Goal: Navigation & Orientation: Find specific page/section

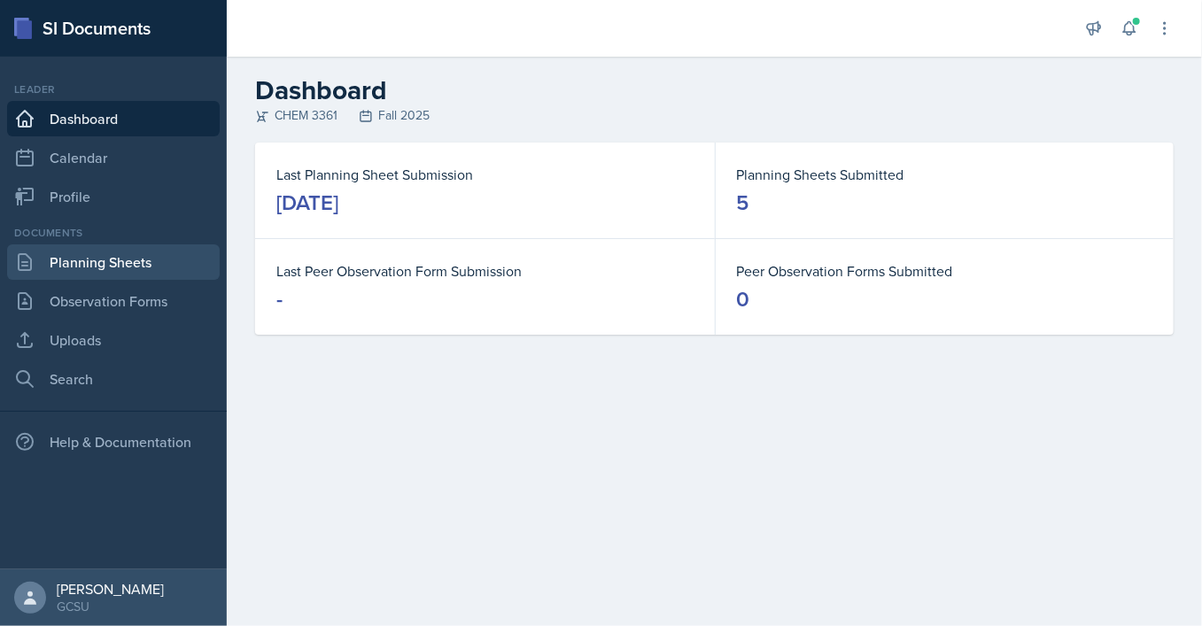
click at [104, 259] on link "Planning Sheets" at bounding box center [113, 261] width 213 height 35
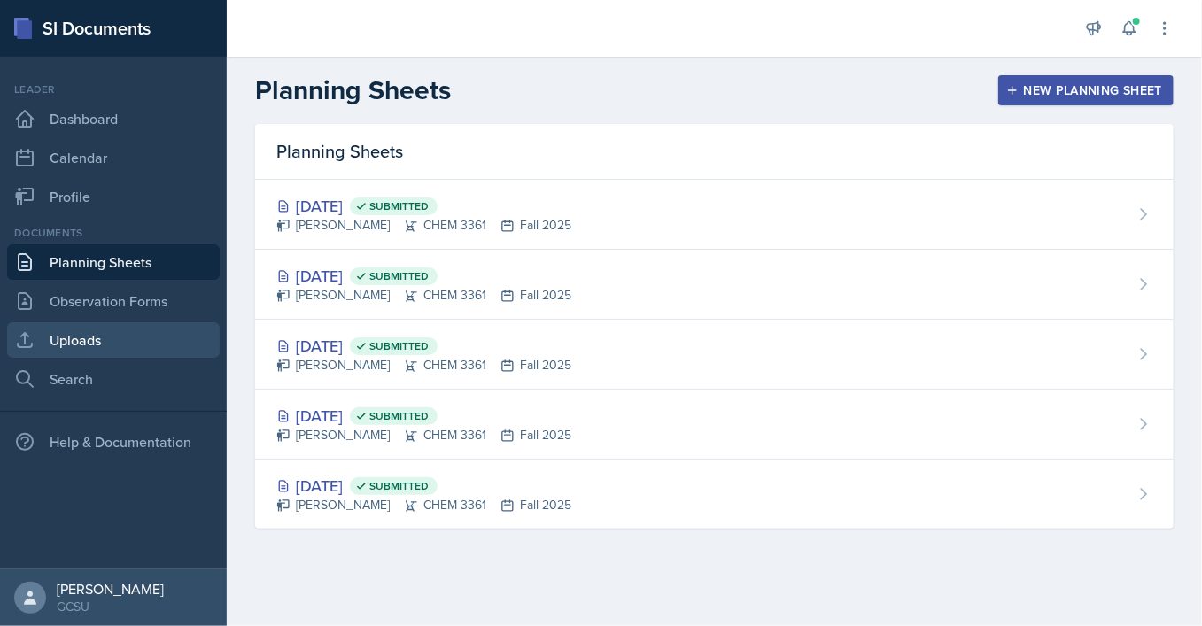
click at [133, 341] on link "Uploads" at bounding box center [113, 339] width 213 height 35
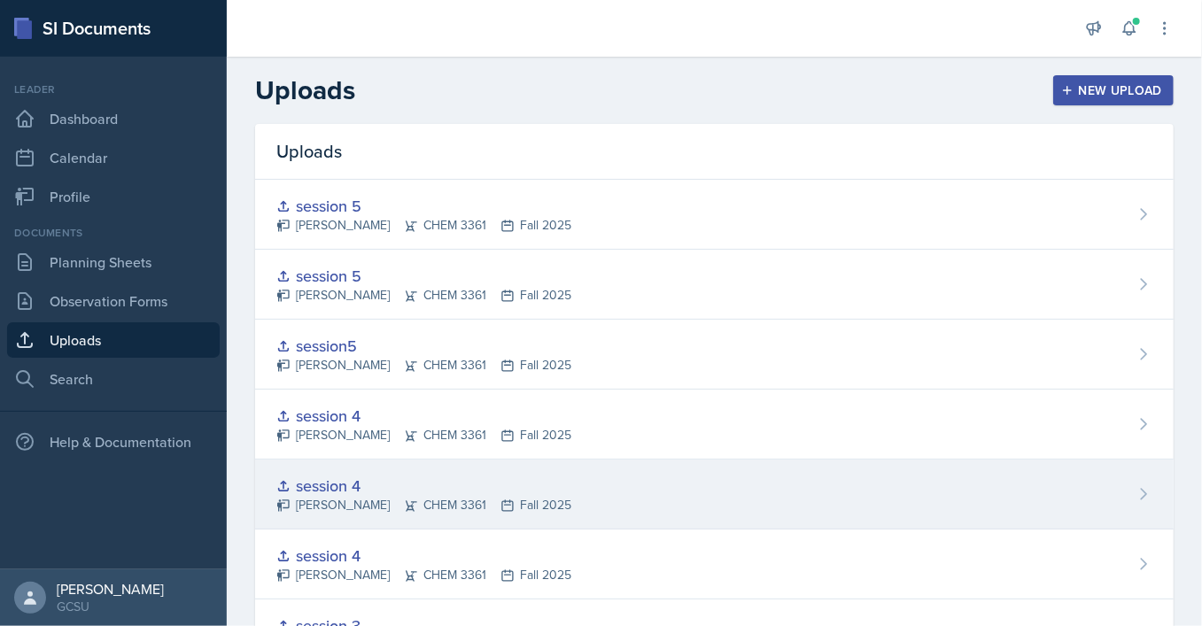
scroll to position [73, 0]
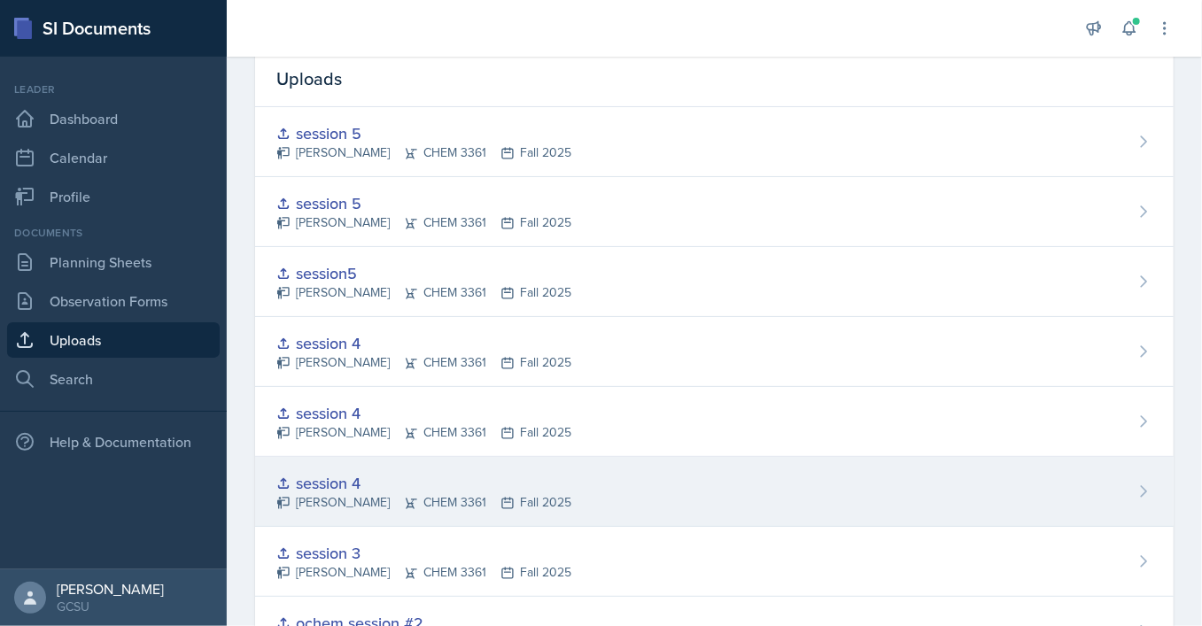
click at [810, 505] on div "session 4 [PERSON_NAME] CHEM 3361 Fall 2025" at bounding box center [714, 492] width 918 height 70
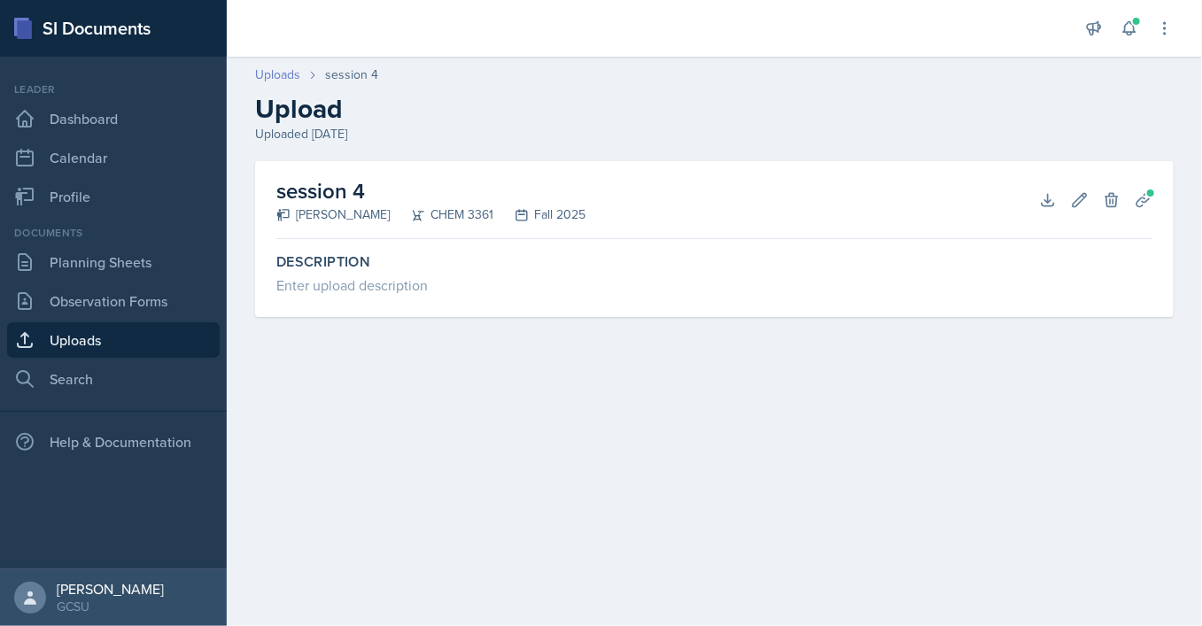
click at [277, 76] on link "Uploads" at bounding box center [277, 75] width 45 height 19
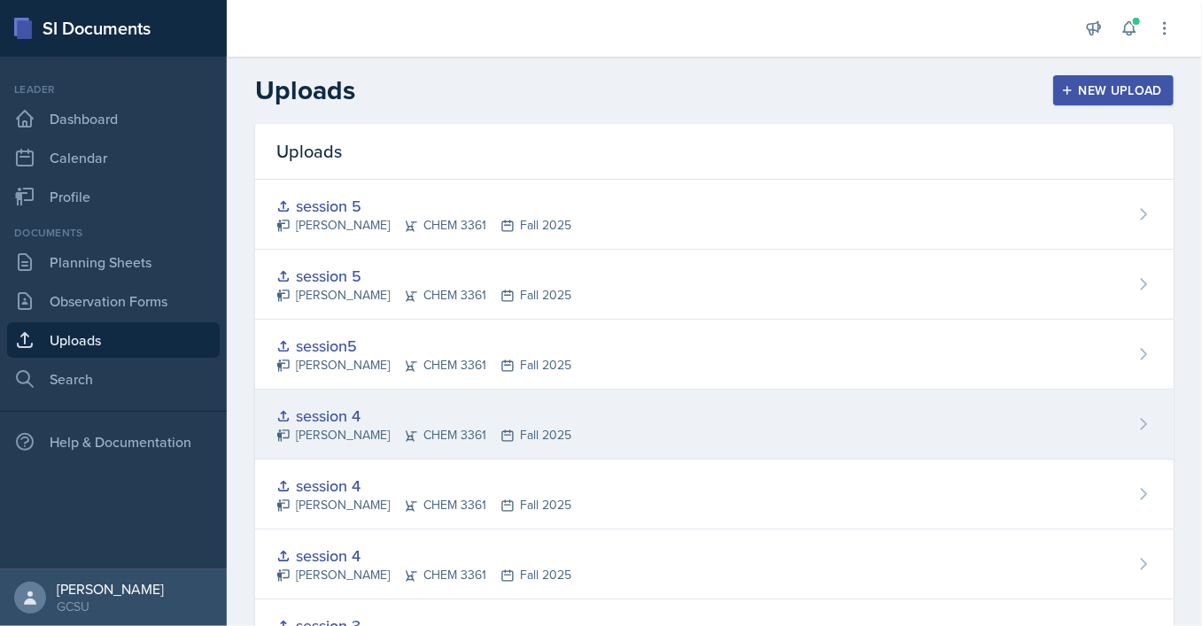
click at [698, 432] on div "session 4 [PERSON_NAME] CHEM 3361 Fall 2025" at bounding box center [714, 425] width 918 height 70
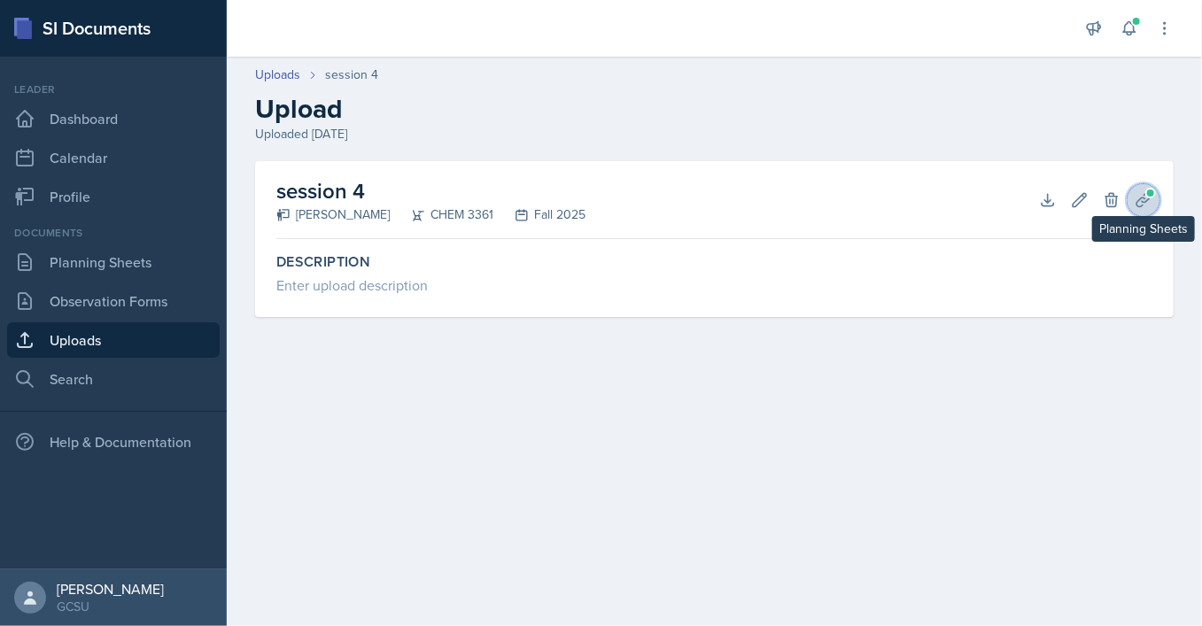
click at [1135, 204] on icon at bounding box center [1143, 200] width 18 height 18
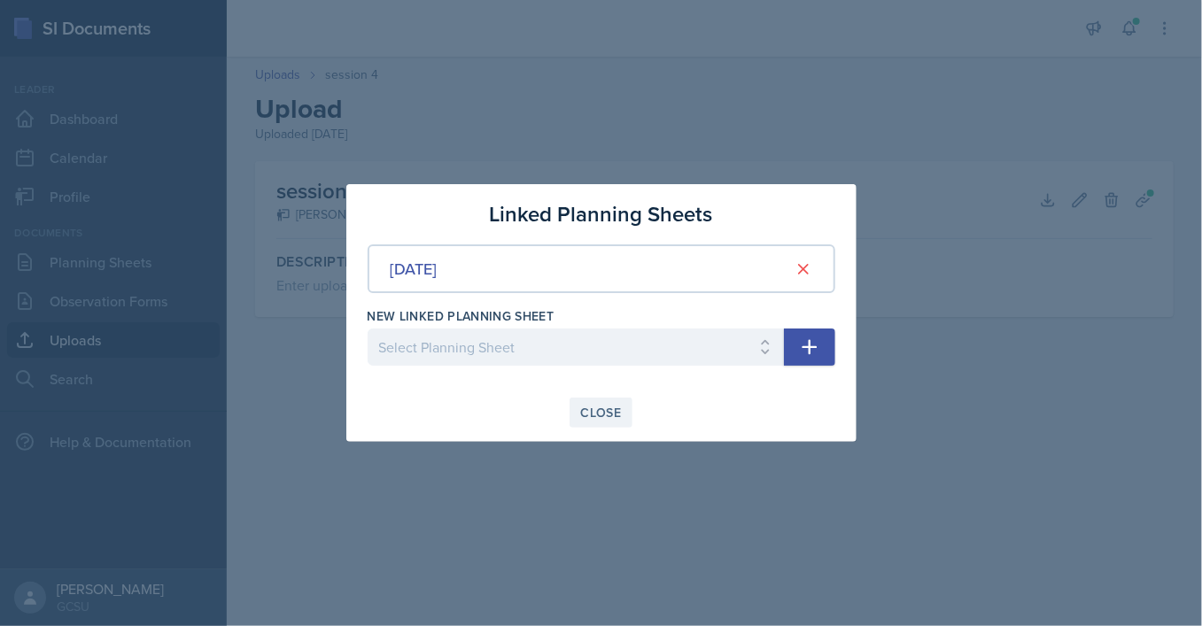
click at [596, 414] on div "Close" at bounding box center [601, 413] width 41 height 14
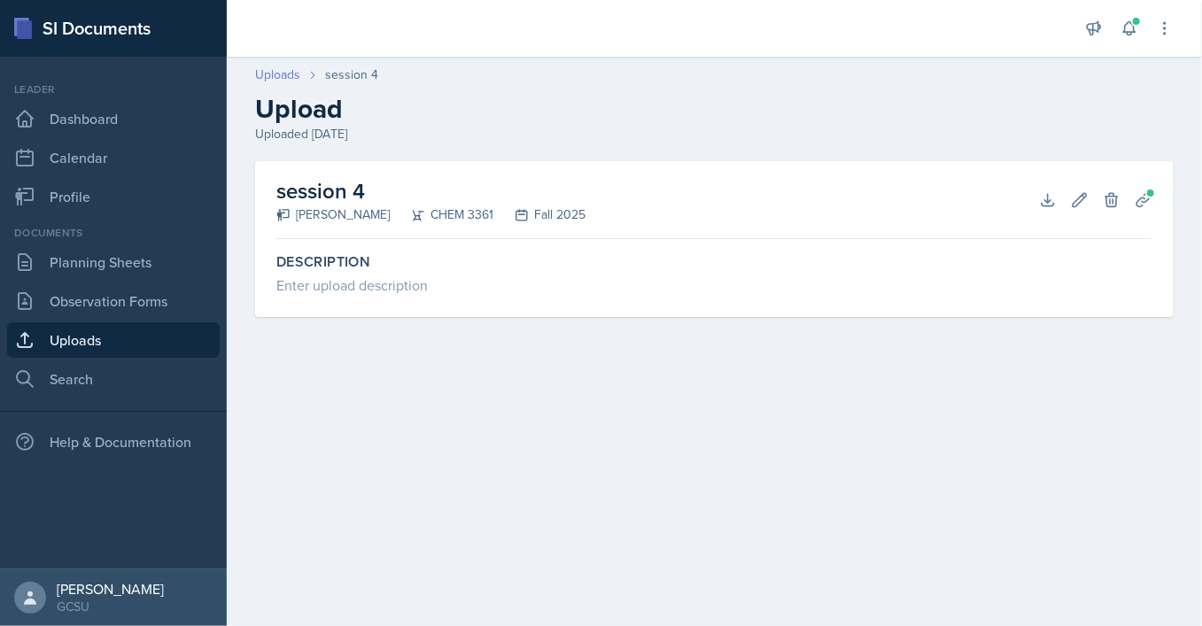
click at [293, 68] on link "Uploads" at bounding box center [277, 75] width 45 height 19
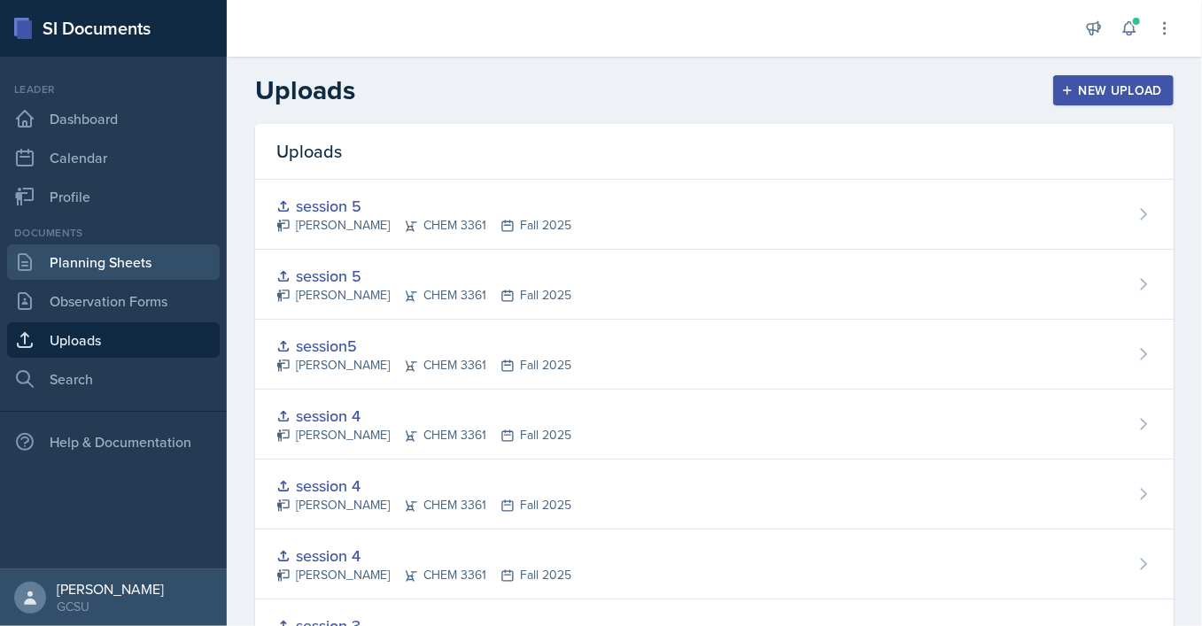
click at [140, 255] on link "Planning Sheets" at bounding box center [113, 261] width 213 height 35
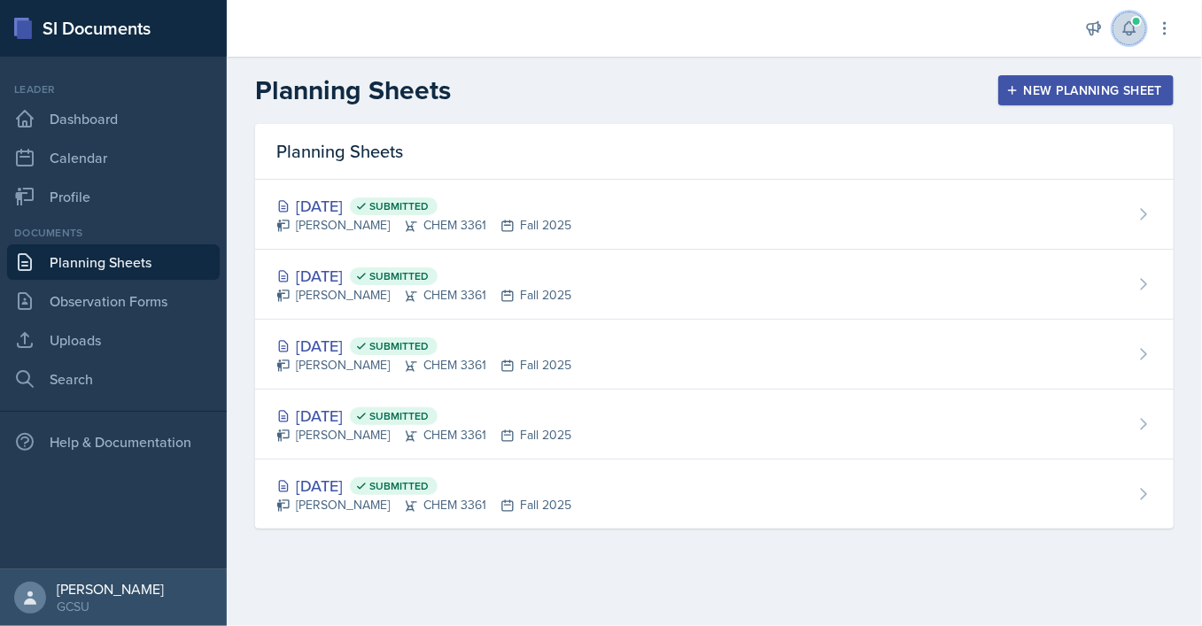
click at [1125, 35] on icon at bounding box center [1129, 28] width 18 height 18
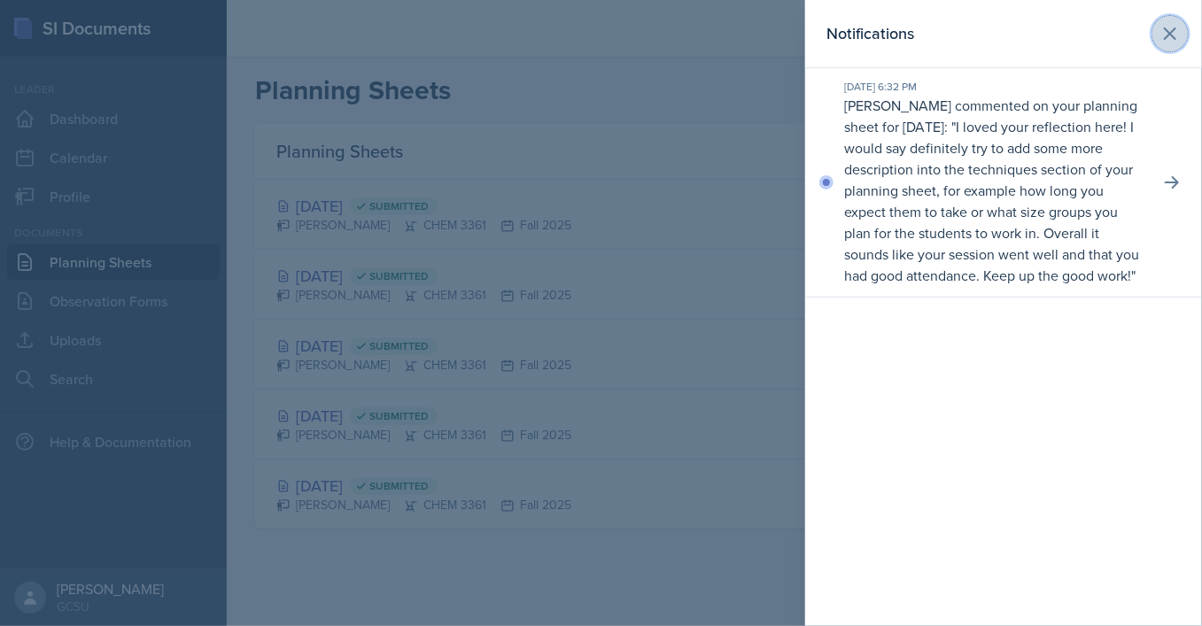
click at [1168, 37] on icon at bounding box center [1169, 33] width 11 height 11
